Goal: Complete application form

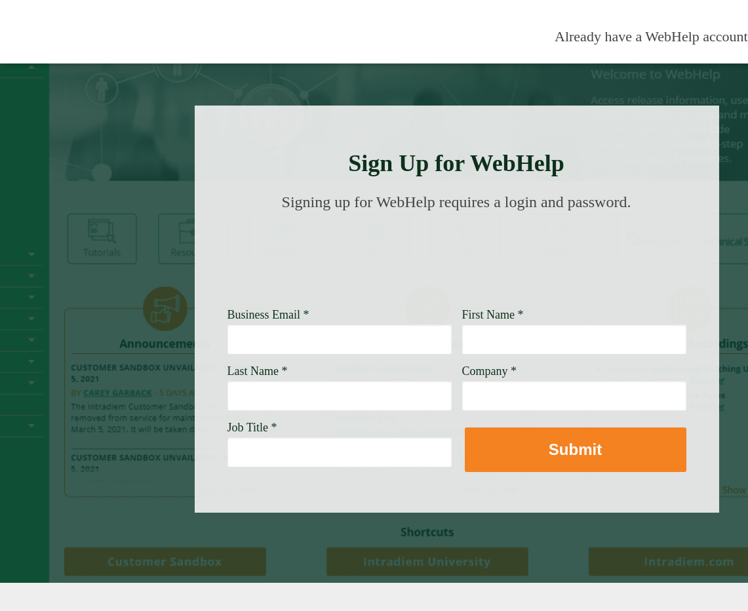
click at [247, 338] on input "Business Email *" at bounding box center [340, 339] width 224 height 30
type input "[PERSON_NAME][EMAIL_ADDRESS][PERSON_NAME][DOMAIN_NAME]"
click at [495, 343] on input "First Name *" at bounding box center [574, 339] width 224 height 30
type input "[PERSON_NAME]"
click at [281, 399] on input "Last Name *" at bounding box center [340, 395] width 224 height 30
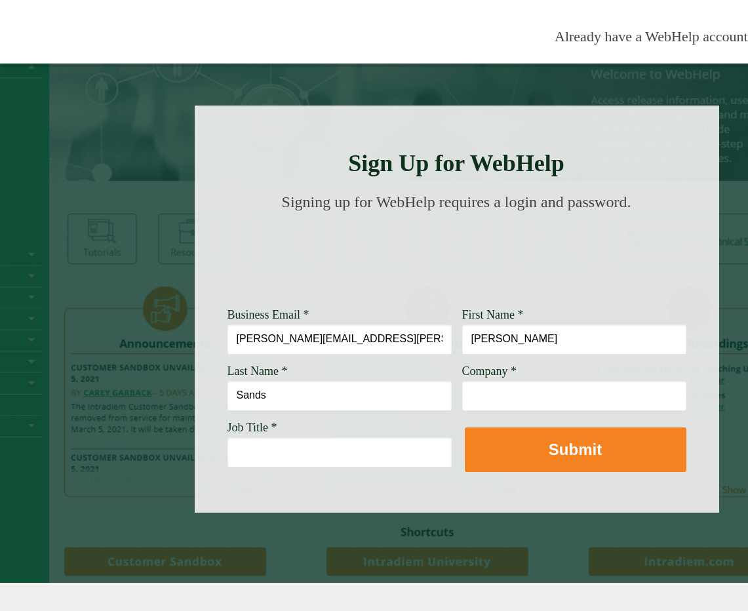
type input "Sands"
click at [519, 399] on input "Company *" at bounding box center [574, 395] width 224 height 30
type input "[PERSON_NAME] Fargo"
click at [253, 457] on input "Job Title *" at bounding box center [340, 452] width 224 height 30
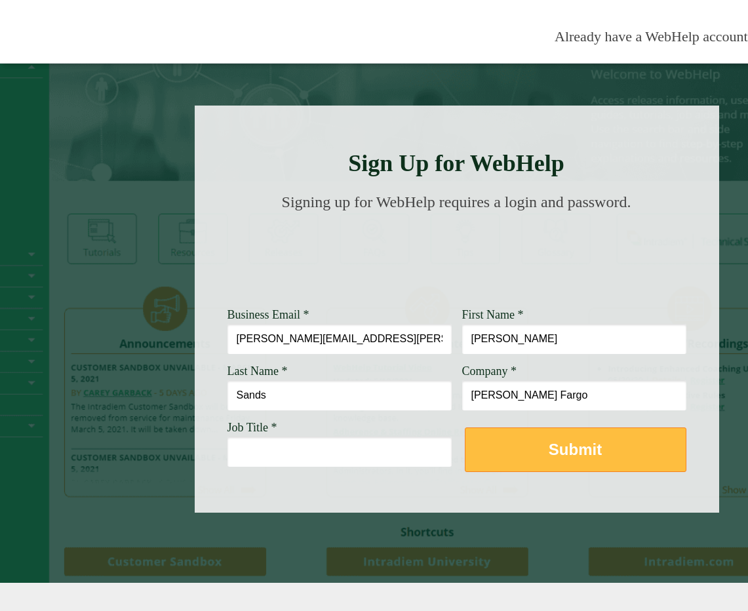
type input "t"
type input "Team Lead"
click at [573, 458] on strong "Submit" at bounding box center [575, 450] width 53 height 18
